Goal: Transaction & Acquisition: Purchase product/service

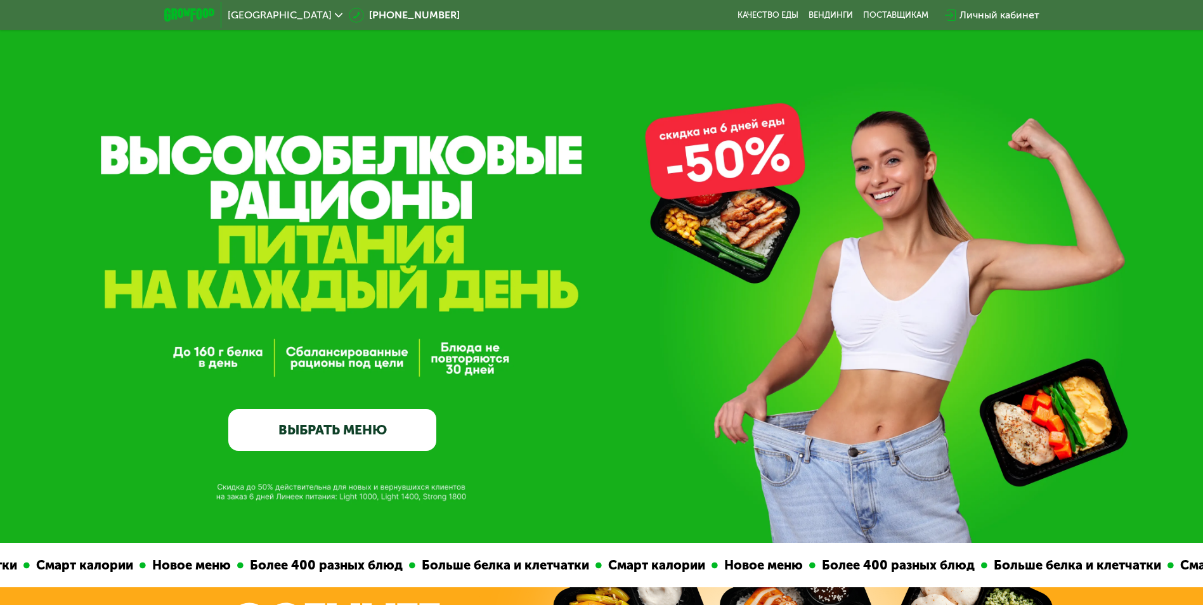
click at [330, 435] on link "ВЫБРАТЬ МЕНЮ" at bounding box center [332, 430] width 208 height 42
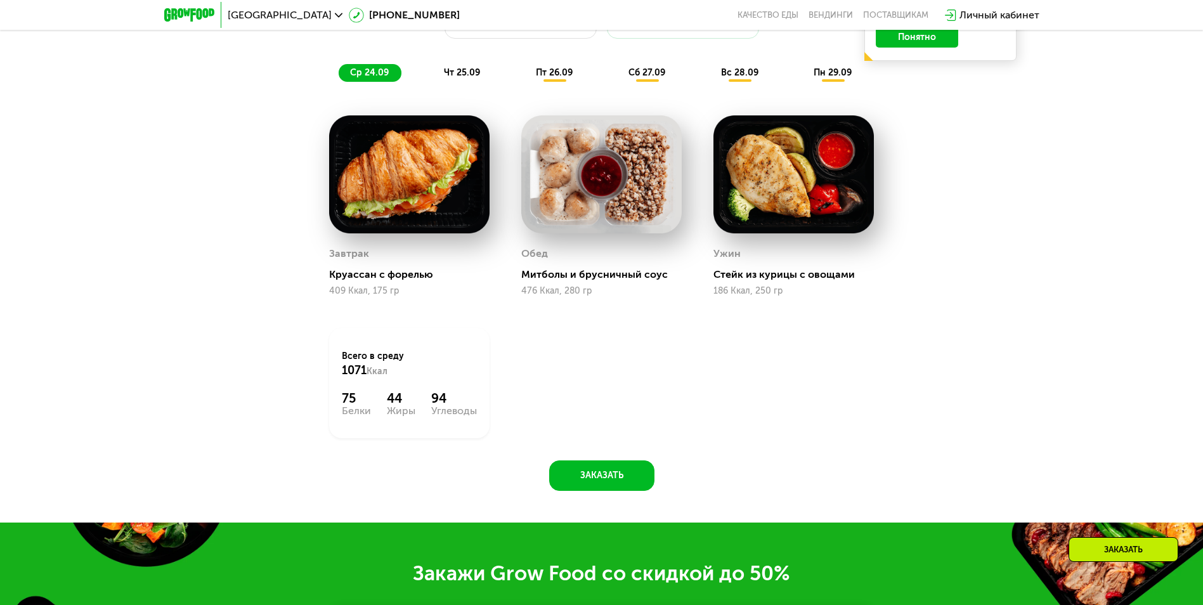
scroll to position [1111, 0]
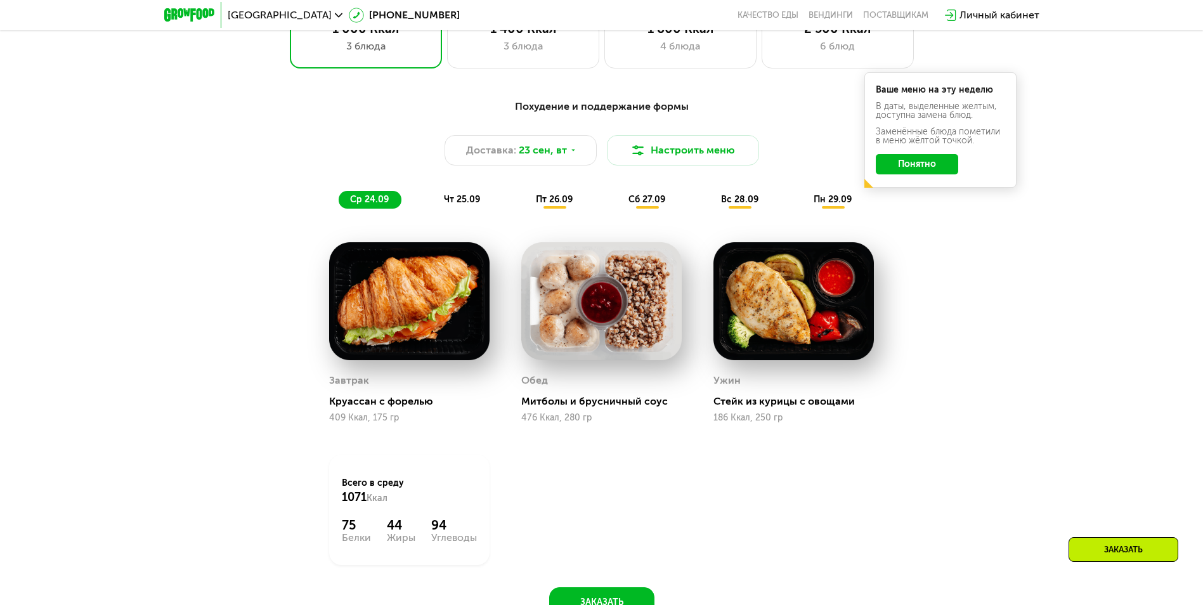
click at [922, 174] on button "Понятно" at bounding box center [917, 164] width 82 height 20
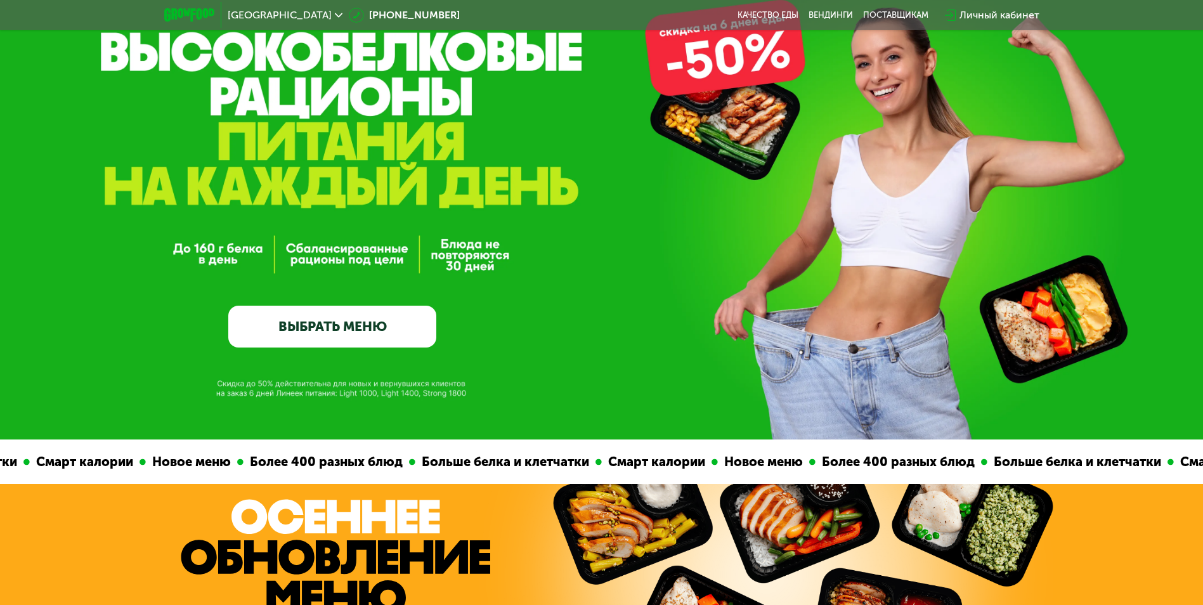
scroll to position [317, 0]
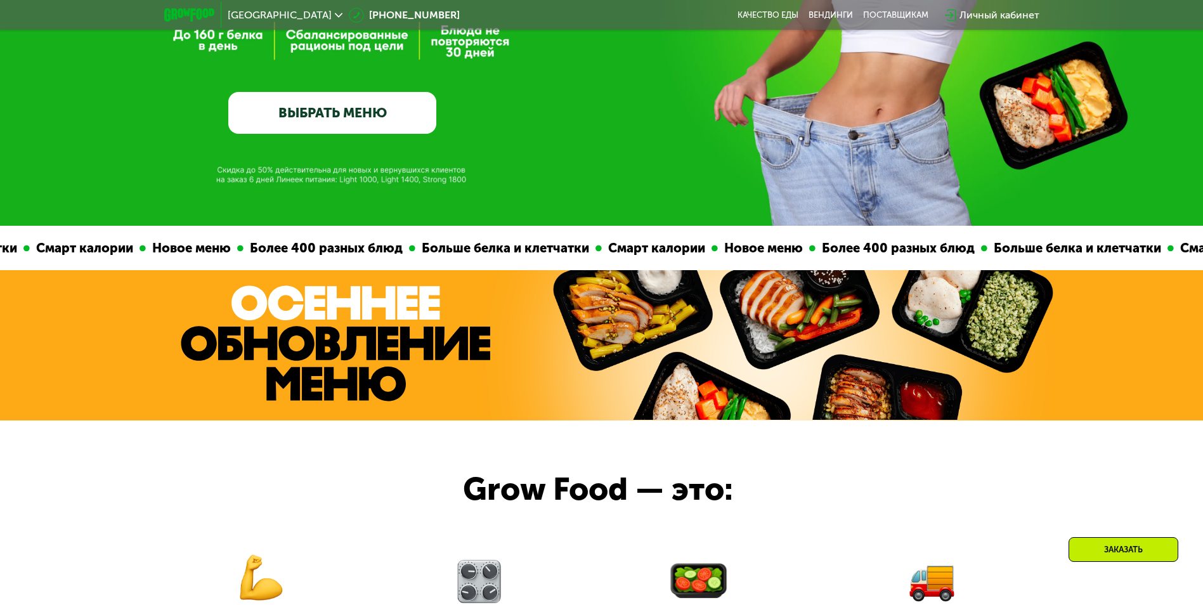
click at [332, 125] on link "ВЫБРАТЬ МЕНЮ" at bounding box center [332, 113] width 208 height 42
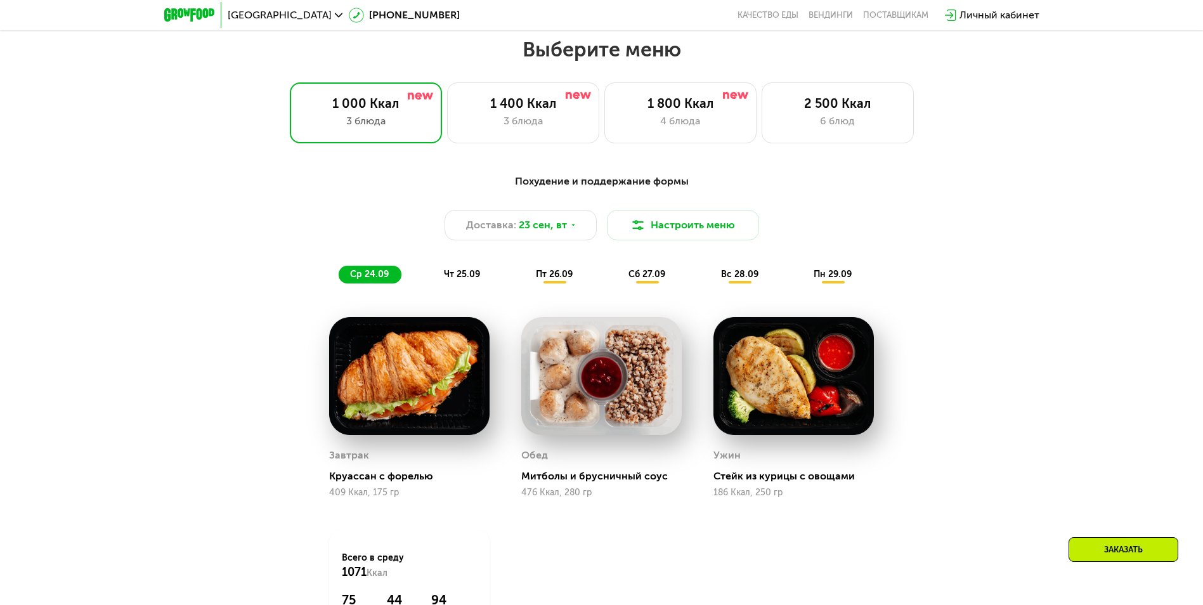
scroll to position [1047, 0]
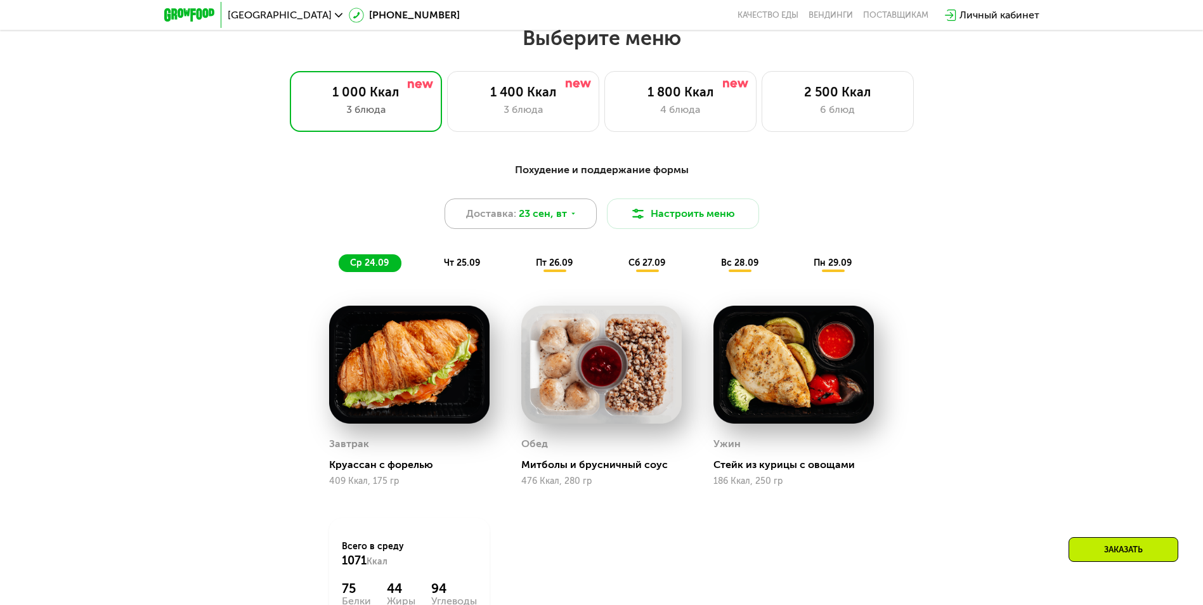
click at [540, 220] on span "23 сен, вт" at bounding box center [543, 213] width 48 height 15
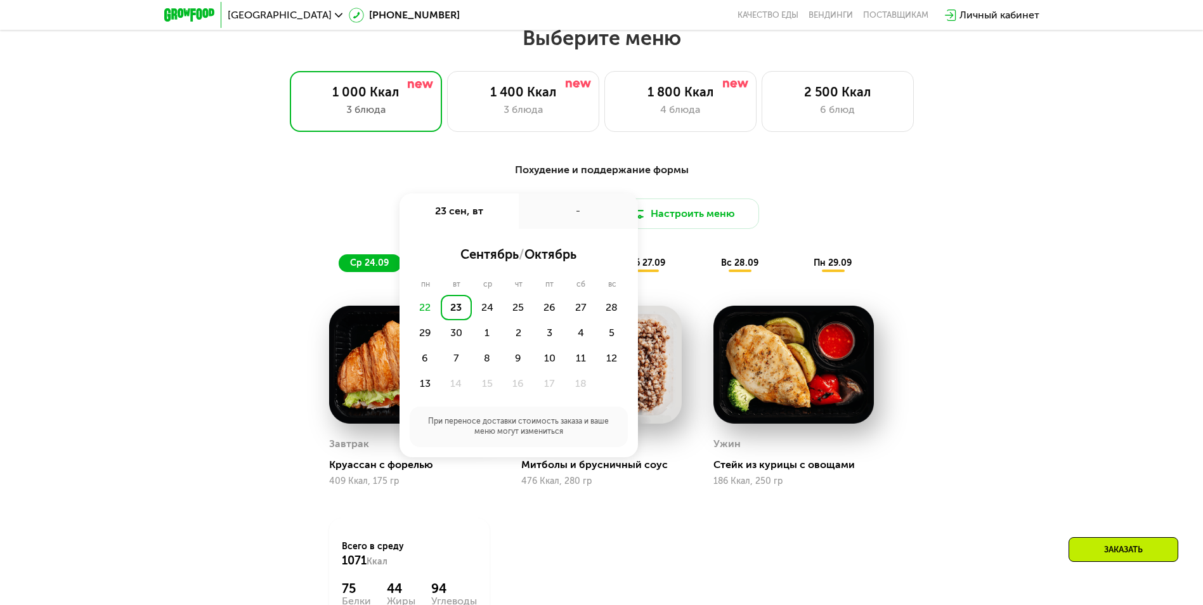
click at [1032, 275] on div "Похудение и поддержание формы Доставка: [DATE] сен, вт - сентябрь / октябрь пн …" at bounding box center [601, 429] width 1203 height 568
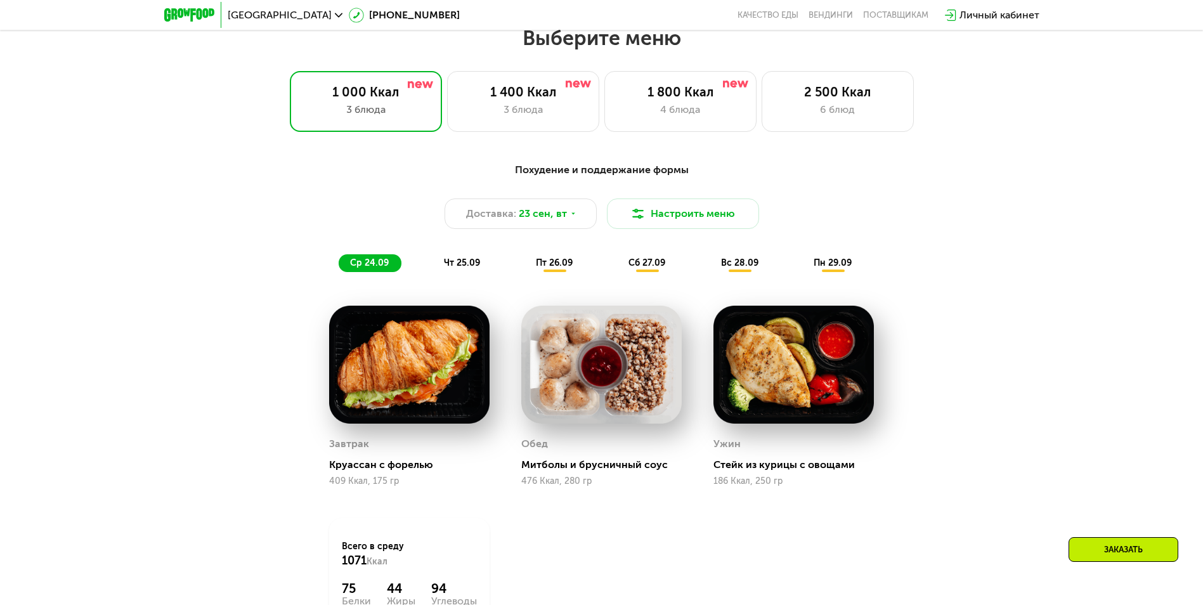
click at [472, 263] on span "чт 25.09" at bounding box center [462, 263] width 36 height 11
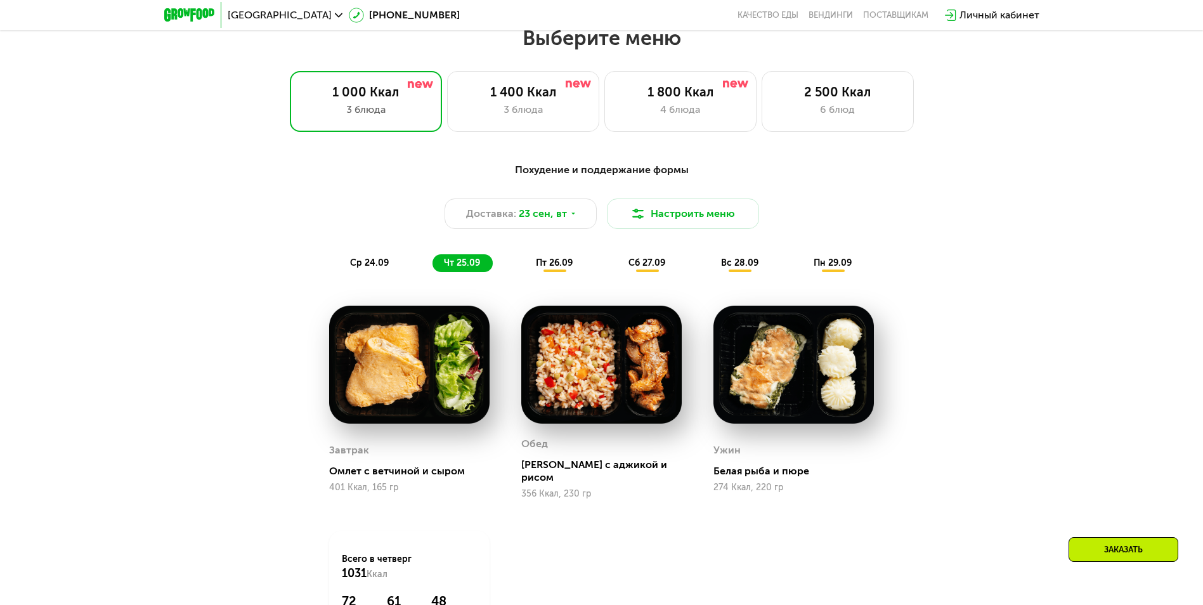
click at [545, 258] on div "Похудение и поддержание формы Доставка: 23 сен, вт Настроить меню ср 24.09 чт 2…" at bounding box center [601, 217] width 751 height 110
click at [550, 268] on span "пт 26.09" at bounding box center [554, 263] width 37 height 11
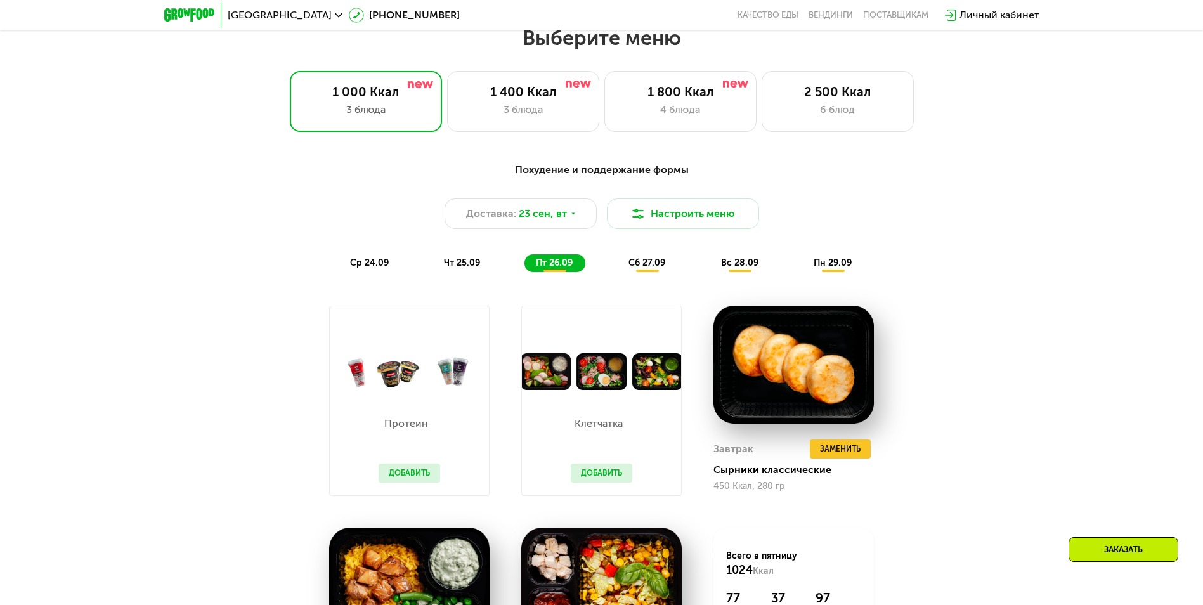
click at [638, 266] on span "сб 27.09" at bounding box center [647, 263] width 37 height 11
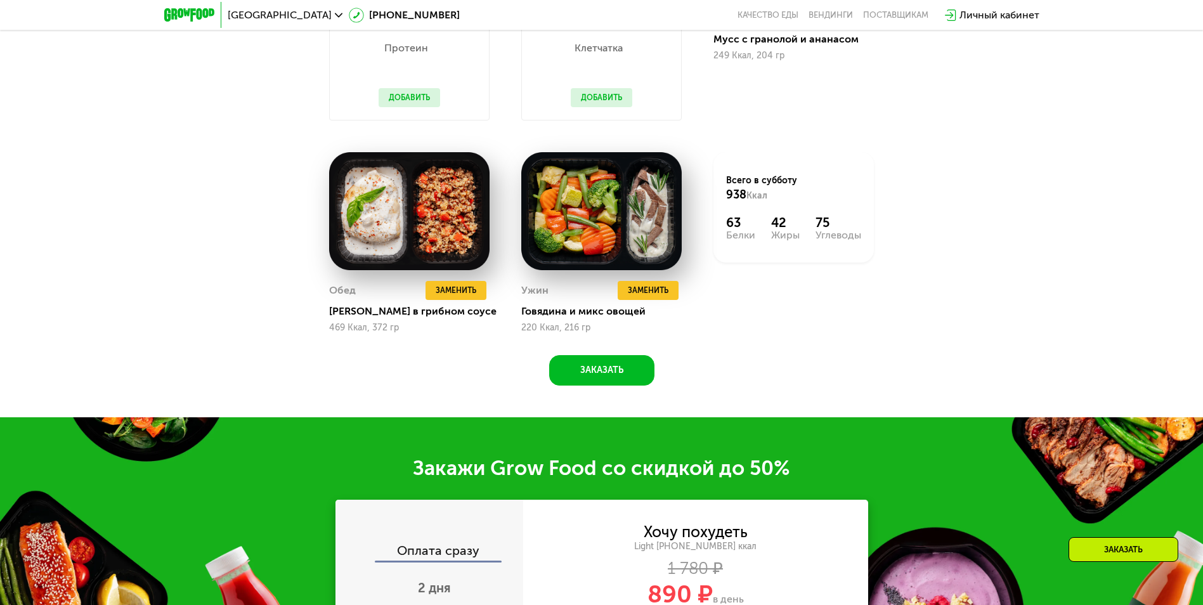
scroll to position [1491, 0]
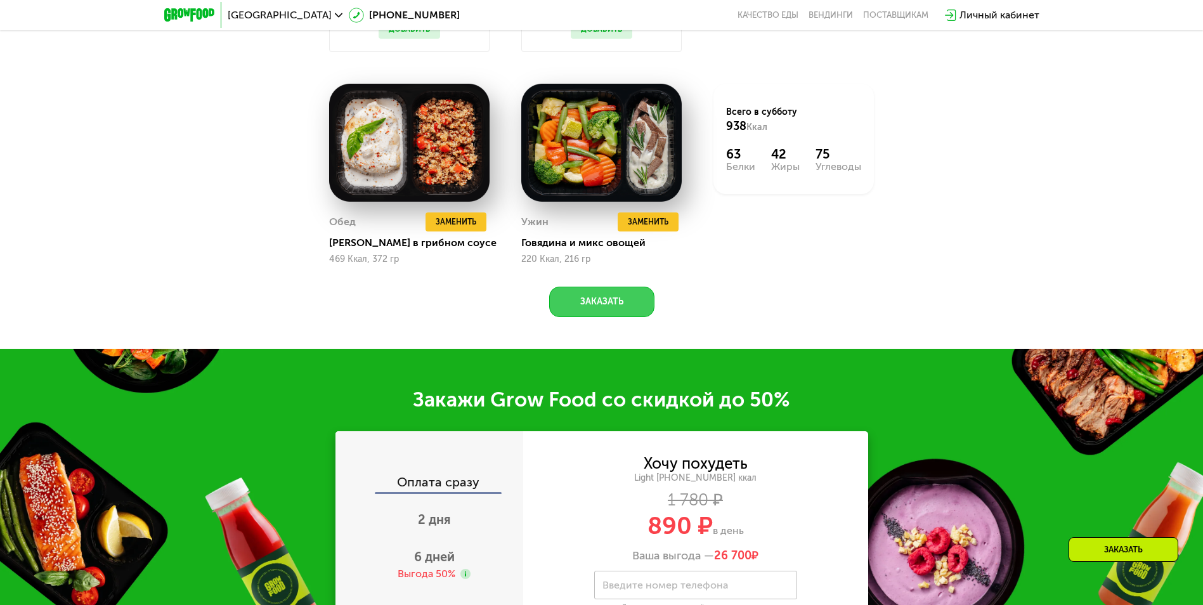
click at [608, 317] on button "Заказать" at bounding box center [601, 302] width 105 height 30
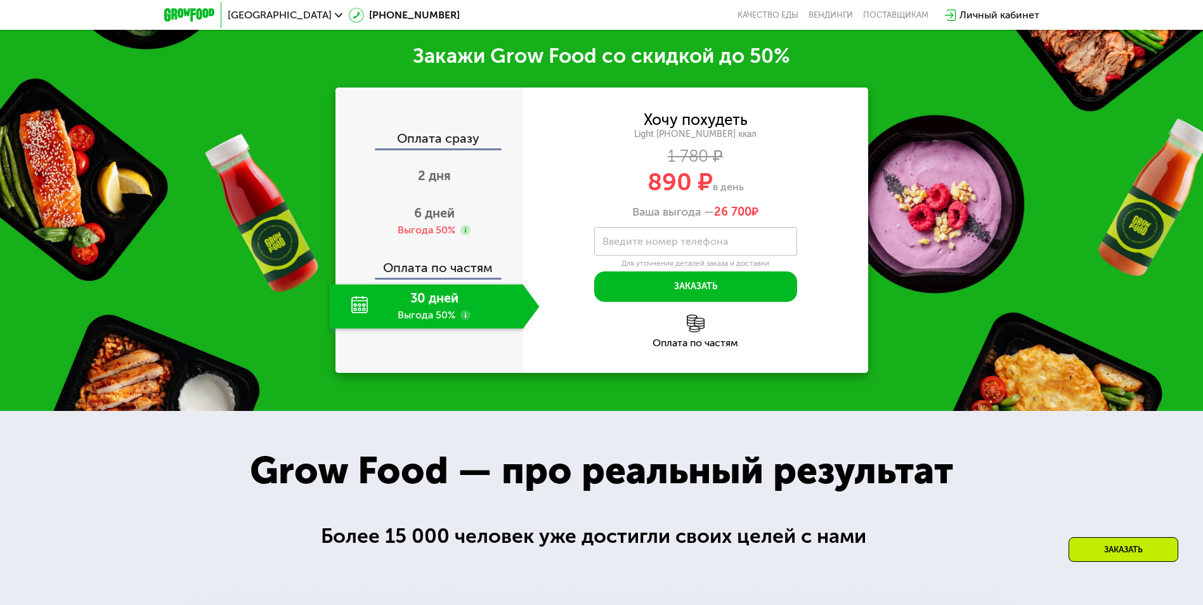
scroll to position [1844, 0]
